Goal: Task Accomplishment & Management: Complete application form

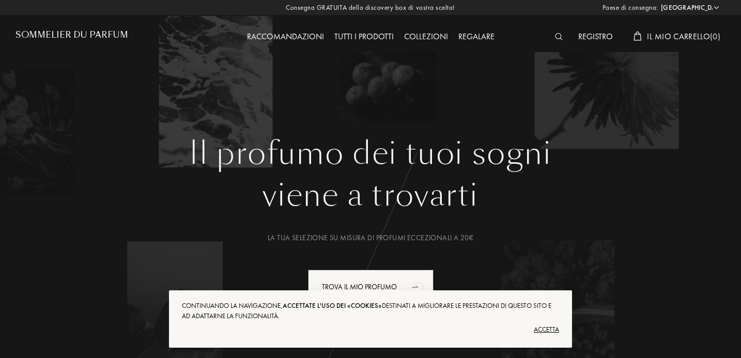
select select "IT"
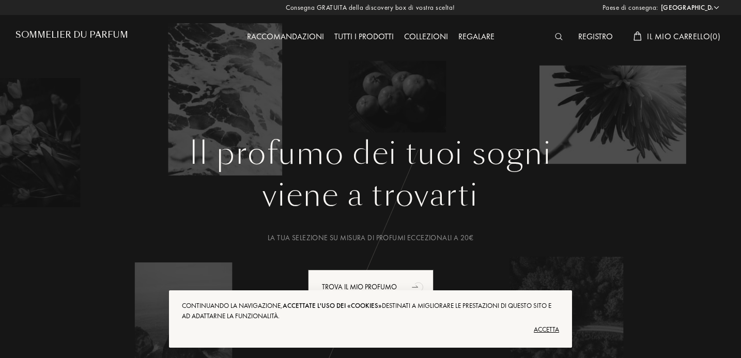
click at [541, 330] on div "Accetta" at bounding box center [370, 330] width 377 height 17
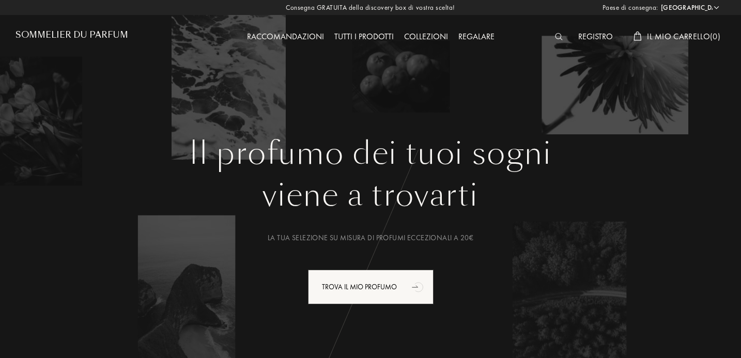
click at [589, 34] on div "Registro" at bounding box center [595, 37] width 45 height 13
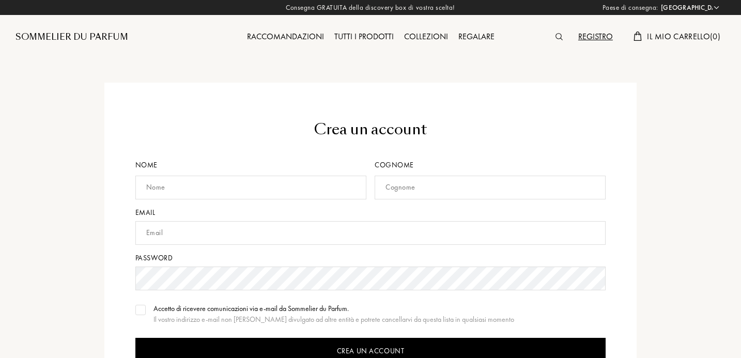
select select "IT"
click at [61, 34] on div "Sommelier du Parfum" at bounding box center [72, 37] width 113 height 12
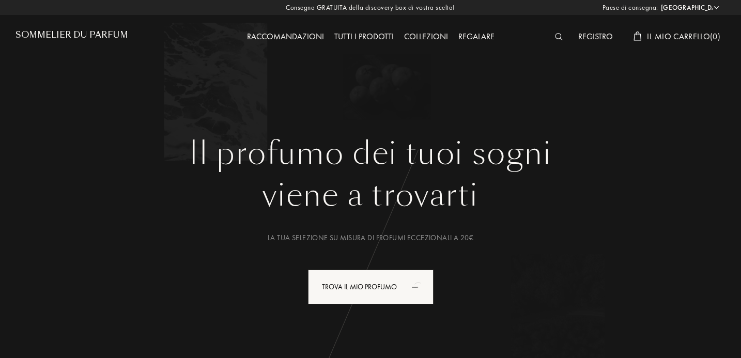
select select "IT"
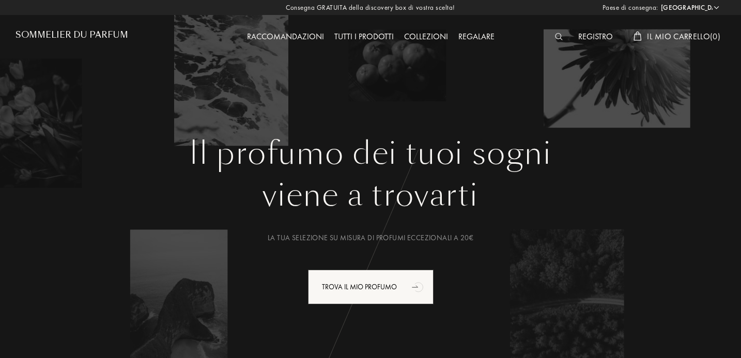
click at [561, 37] on img at bounding box center [559, 36] width 8 height 7
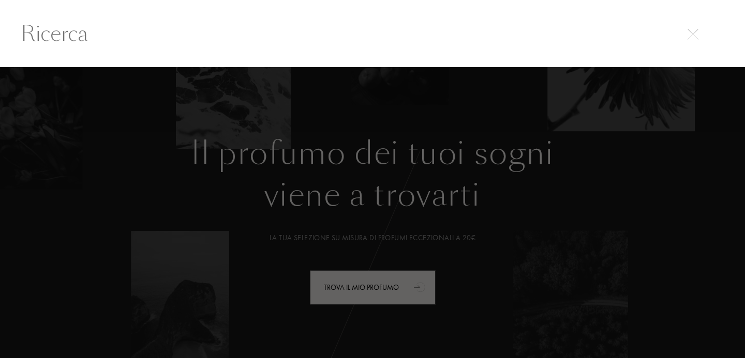
click at [616, 125] on div at bounding box center [372, 213] width 745 height 292
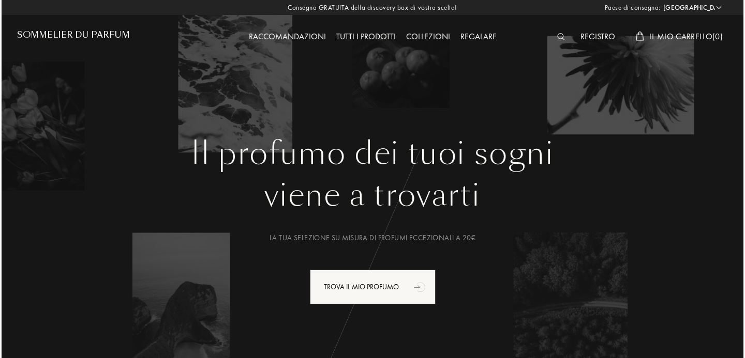
scroll to position [34, 0]
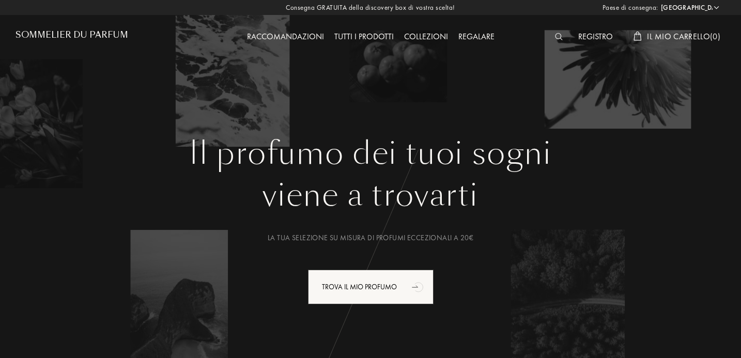
click at [564, 39] on div at bounding box center [561, 37] width 23 height 13
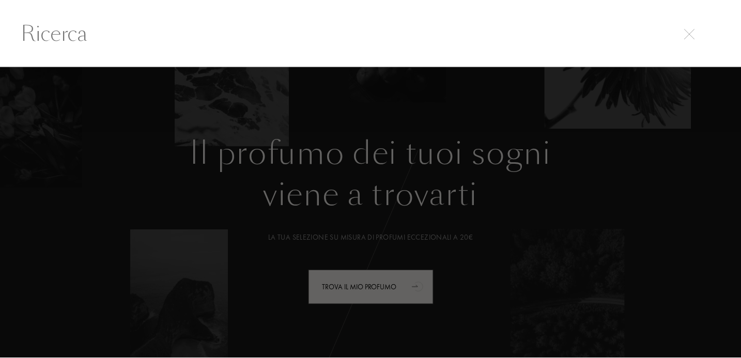
scroll to position [1, 0]
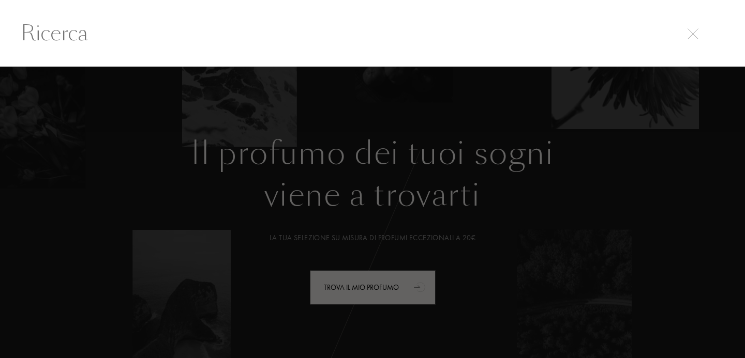
click at [717, 34] on input "text" at bounding box center [372, 33] width 745 height 31
click at [631, 106] on div at bounding box center [372, 213] width 745 height 292
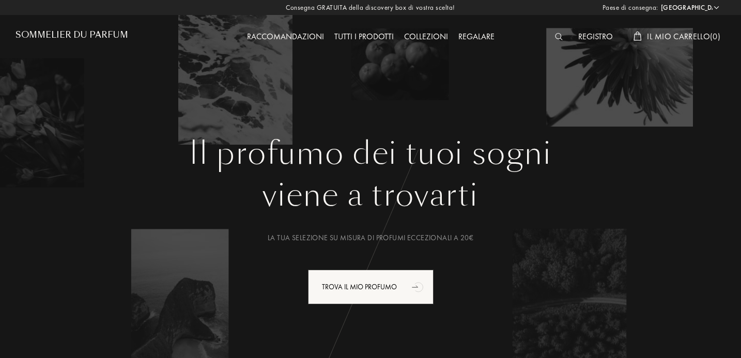
click at [600, 28] on div "Registro Il mio carrello ( 0 )" at bounding box center [638, 28] width 178 height 57
click at [601, 35] on div "Registro" at bounding box center [595, 37] width 45 height 13
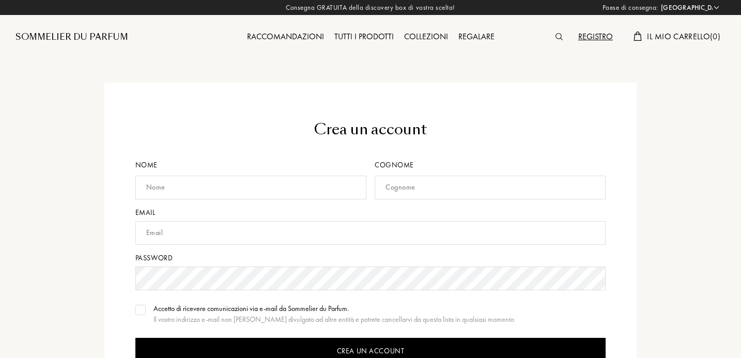
select select "IT"
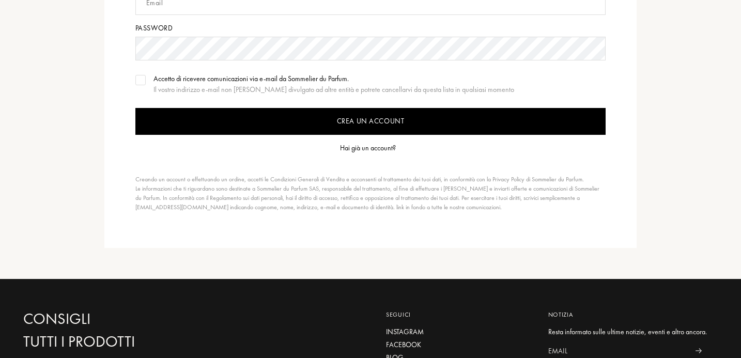
scroll to position [241, 0]
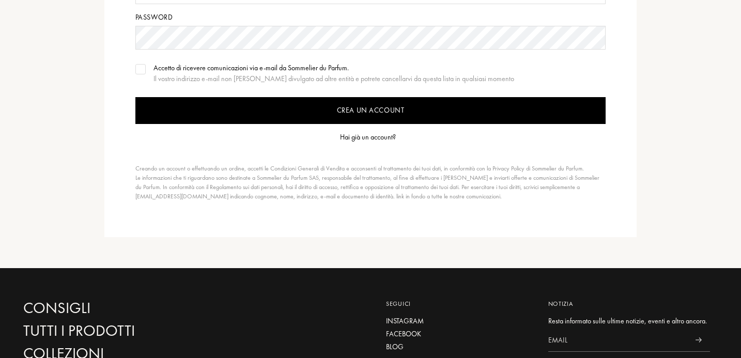
click at [382, 137] on div "Hai già un account?" at bounding box center [368, 137] width 56 height 11
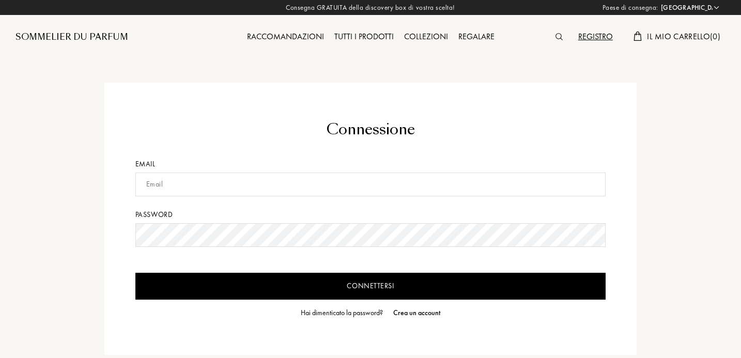
select select "IT"
click at [366, 178] on input "text" at bounding box center [370, 185] width 471 height 24
click at [602, 184] on input "text" at bounding box center [370, 185] width 471 height 24
type input "simone.aramu@gmail.com"
click at [371, 286] on input "Connettersi" at bounding box center [370, 286] width 471 height 27
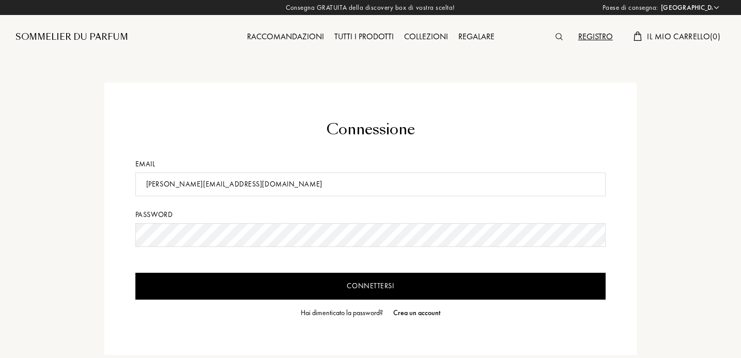
click at [367, 314] on div "Hai dimenticato la password?" at bounding box center [342, 313] width 82 height 11
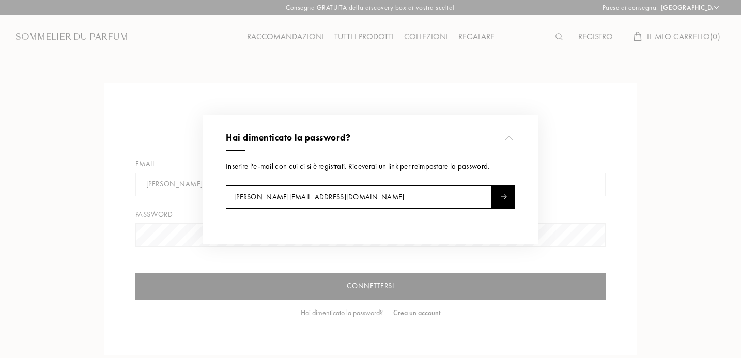
click at [513, 200] on div at bounding box center [503, 197] width 23 height 23
click at [290, 201] on input "simone.aramu@gmail.com" at bounding box center [359, 197] width 266 height 23
click at [511, 196] on div at bounding box center [503, 197] width 23 height 23
click at [263, 194] on input "simone.aramu@icloud.com" at bounding box center [359, 197] width 266 height 23
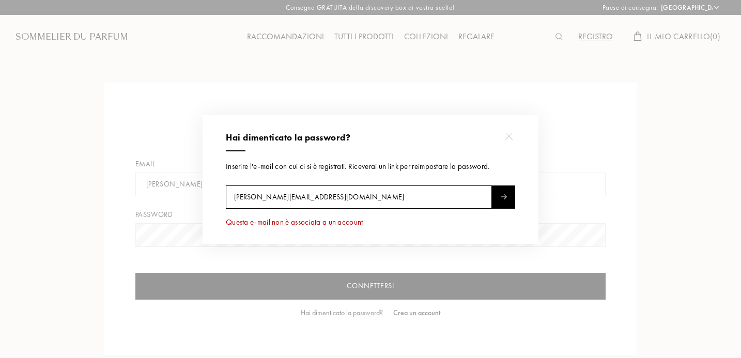
click at [263, 194] on input "simone.aramu@icloud.com" at bounding box center [359, 197] width 266 height 23
click at [502, 197] on img at bounding box center [504, 196] width 7 height 5
click at [420, 199] on input "zimo.ny@icloud.com" at bounding box center [359, 197] width 266 height 23
type input "zimo.ny@live.it"
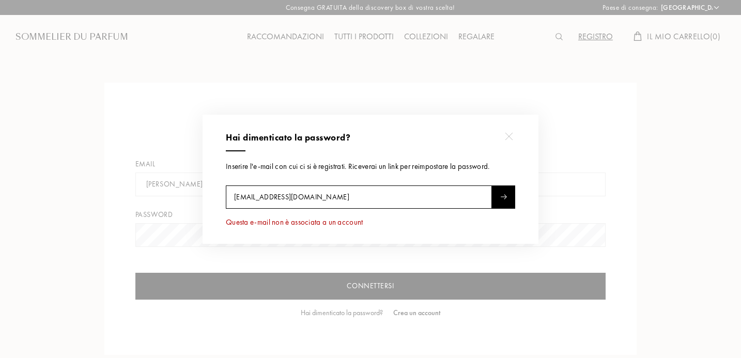
click at [507, 203] on div at bounding box center [503, 197] width 23 height 23
click at [512, 132] on div at bounding box center [508, 136] width 23 height 23
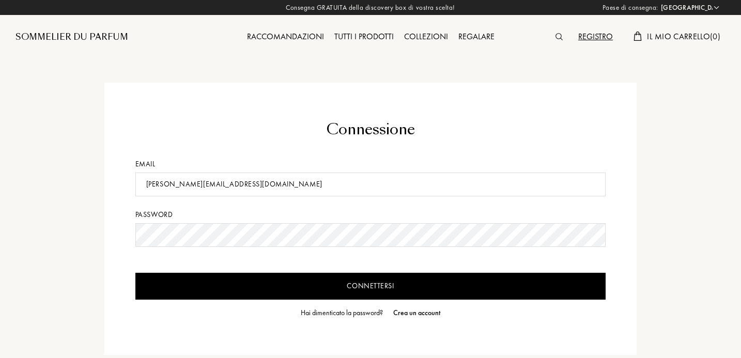
click at [602, 31] on div "Registro" at bounding box center [595, 37] width 45 height 13
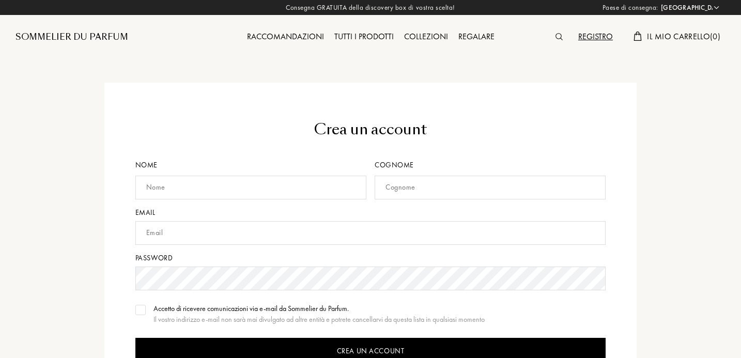
select select "IT"
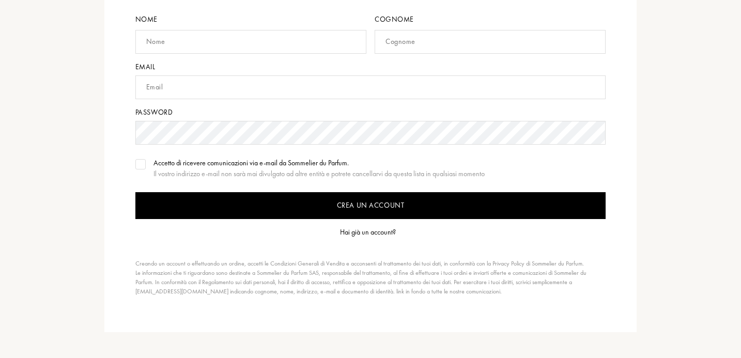
scroll to position [152, 0]
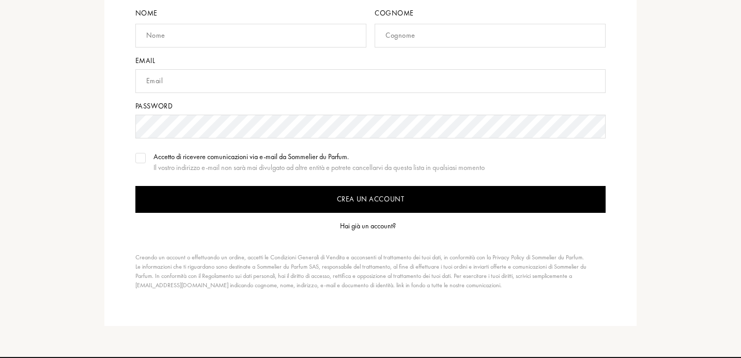
click at [389, 228] on div "Hai già un account?" at bounding box center [368, 226] width 56 height 11
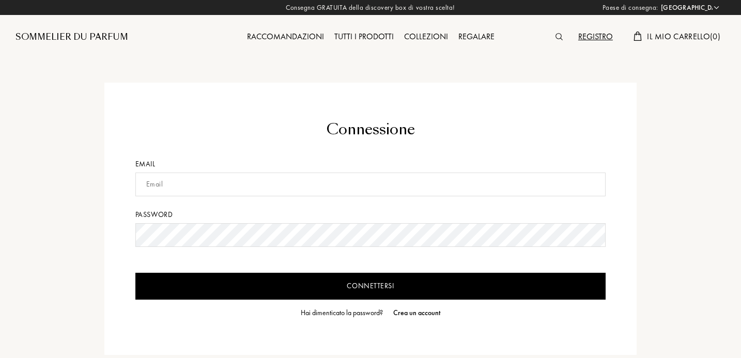
select select "IT"
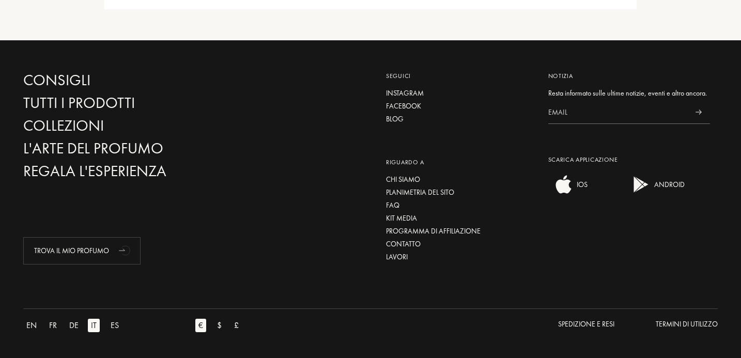
scroll to position [346, 0]
